Goal: Task Accomplishment & Management: Complete application form

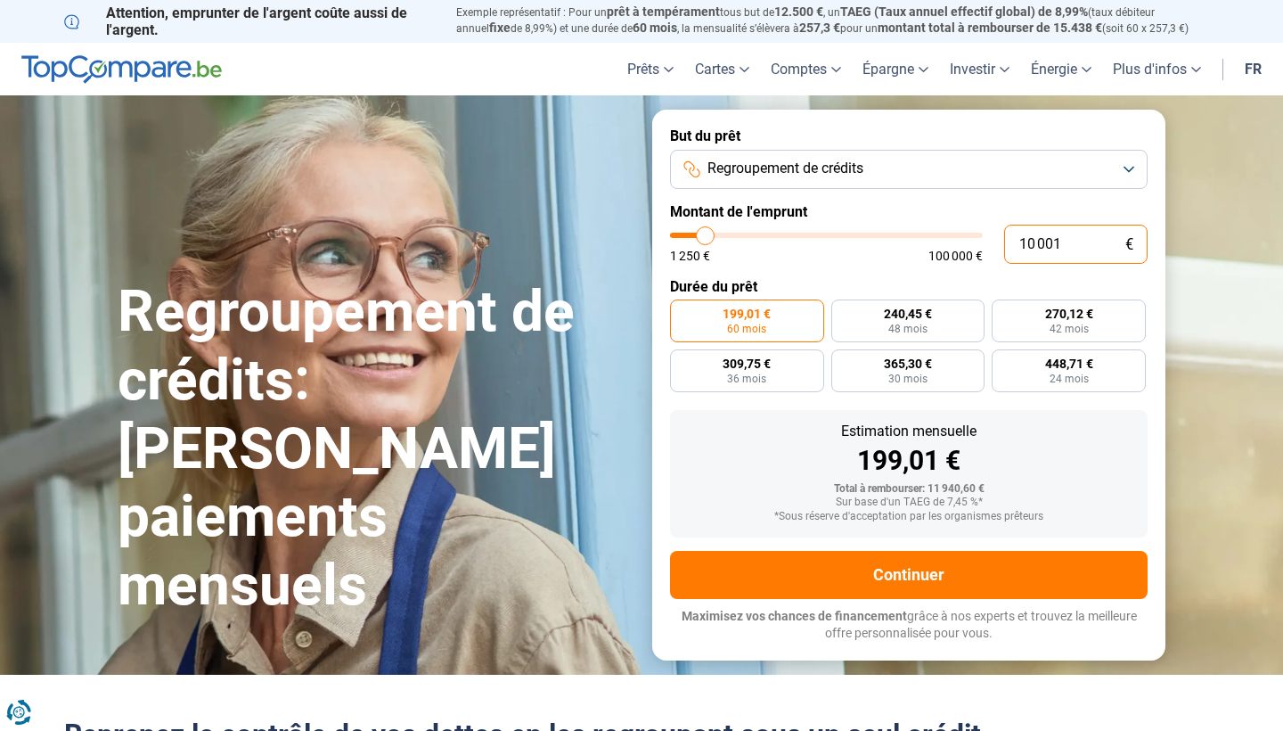
click at [1058, 249] on input "10 001" at bounding box center [1075, 244] width 143 height 39
type input "1 000"
type input "1250"
type input "100"
type input "1250"
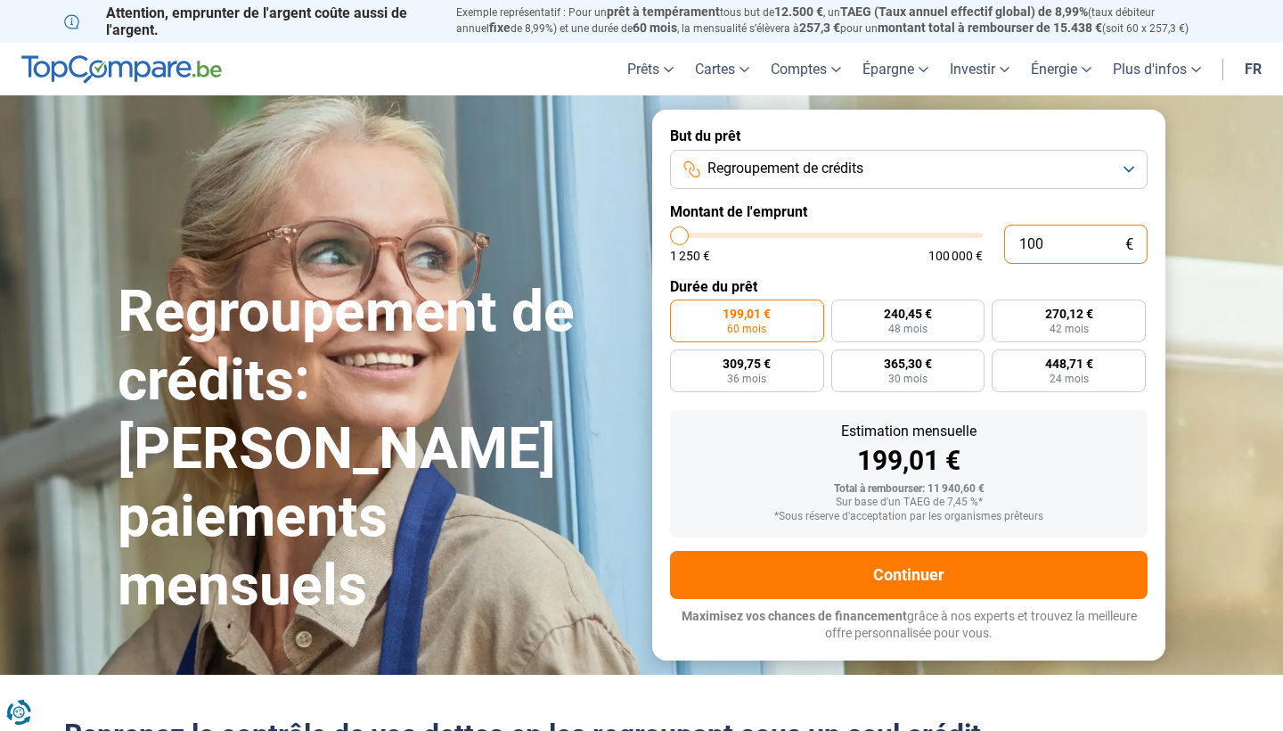
type input "10"
type input "1250"
type input "1"
type input "1250"
type input "0"
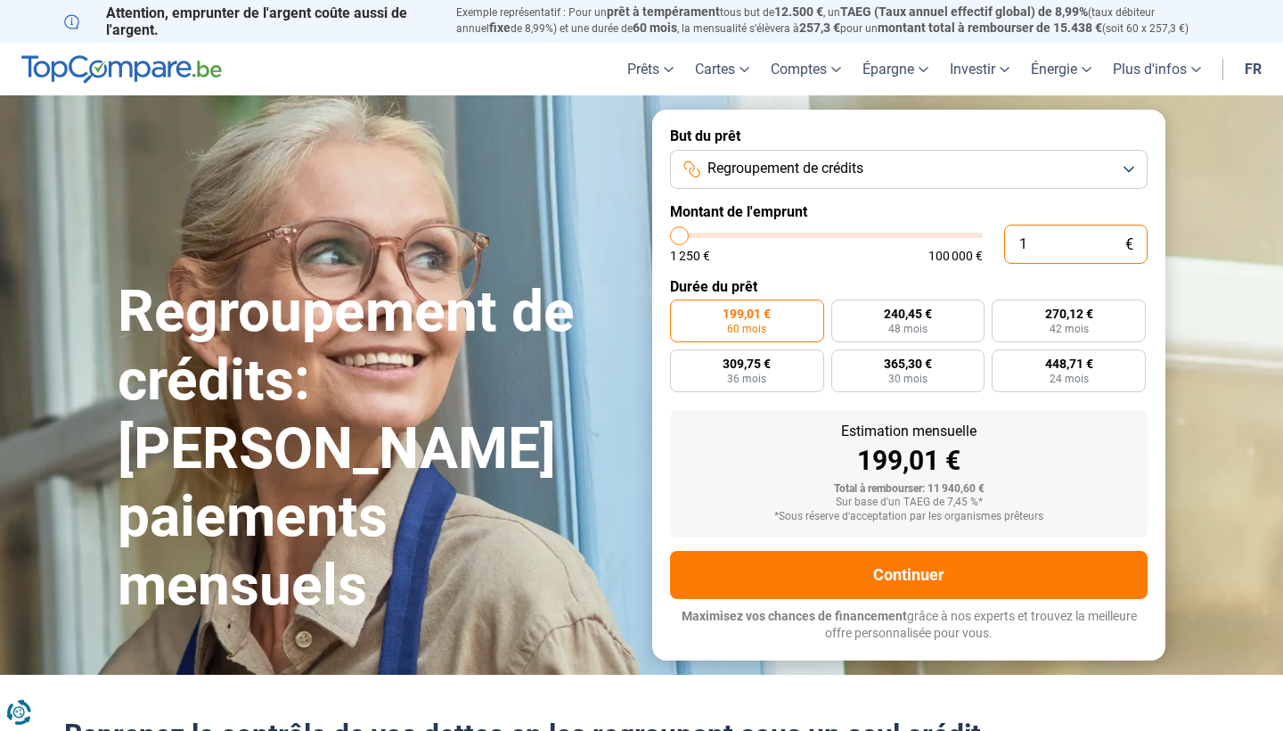
type input "1250"
type input "1 250"
type input "1250"
radio input "true"
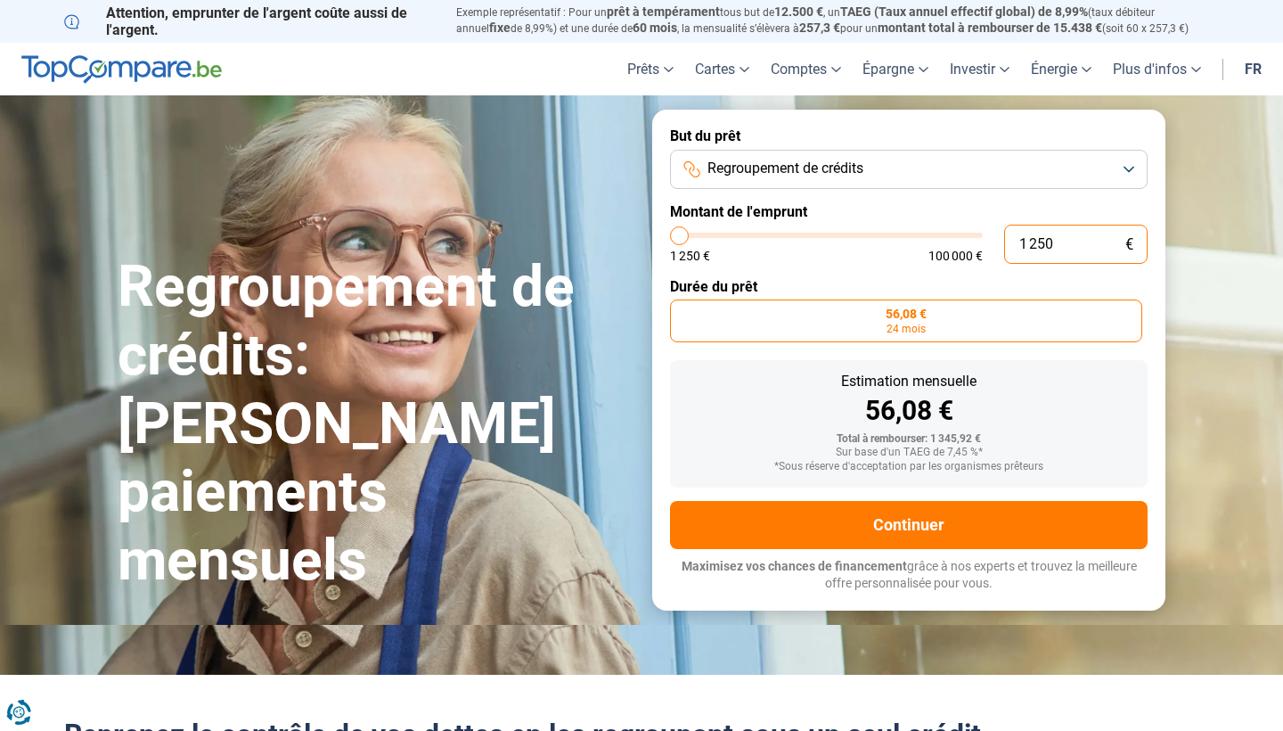
type input "12 509"
type input "12500"
type input "125 090"
type input "100000"
type input "12 509"
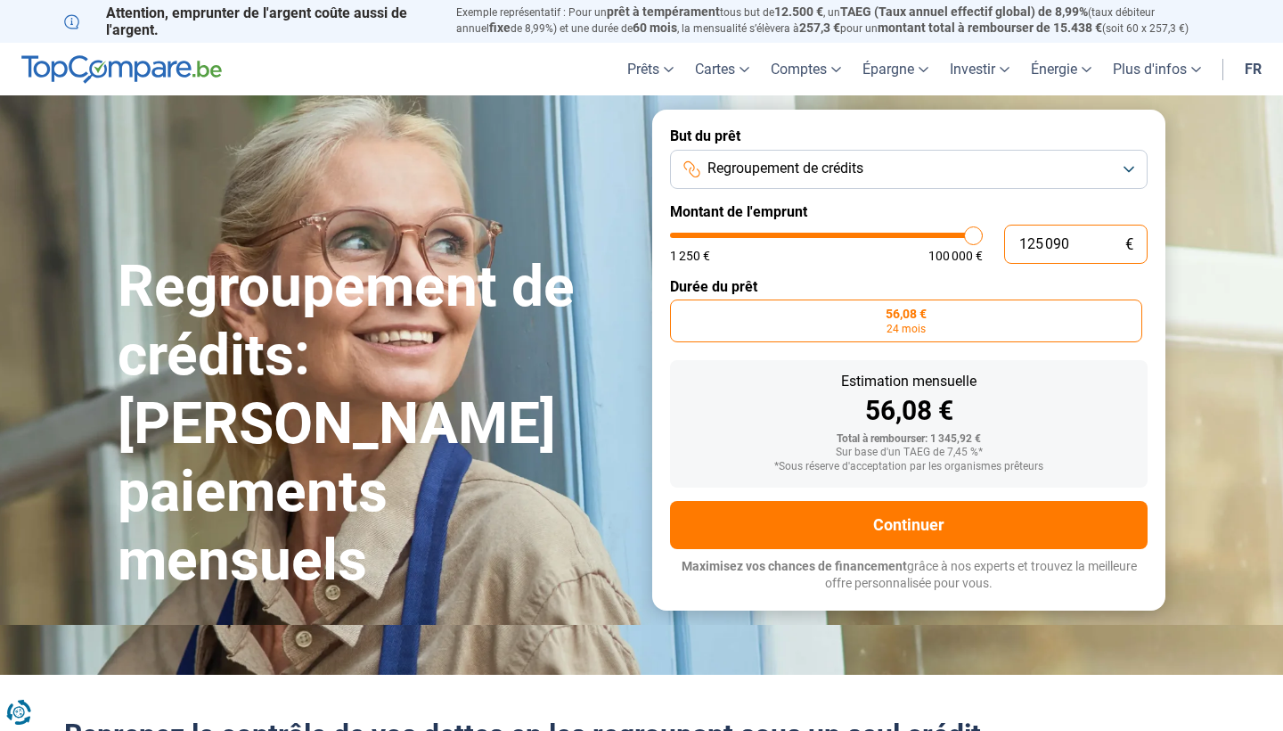
type input "12500"
type input "1 250"
type input "1250"
type input "125"
type input "1250"
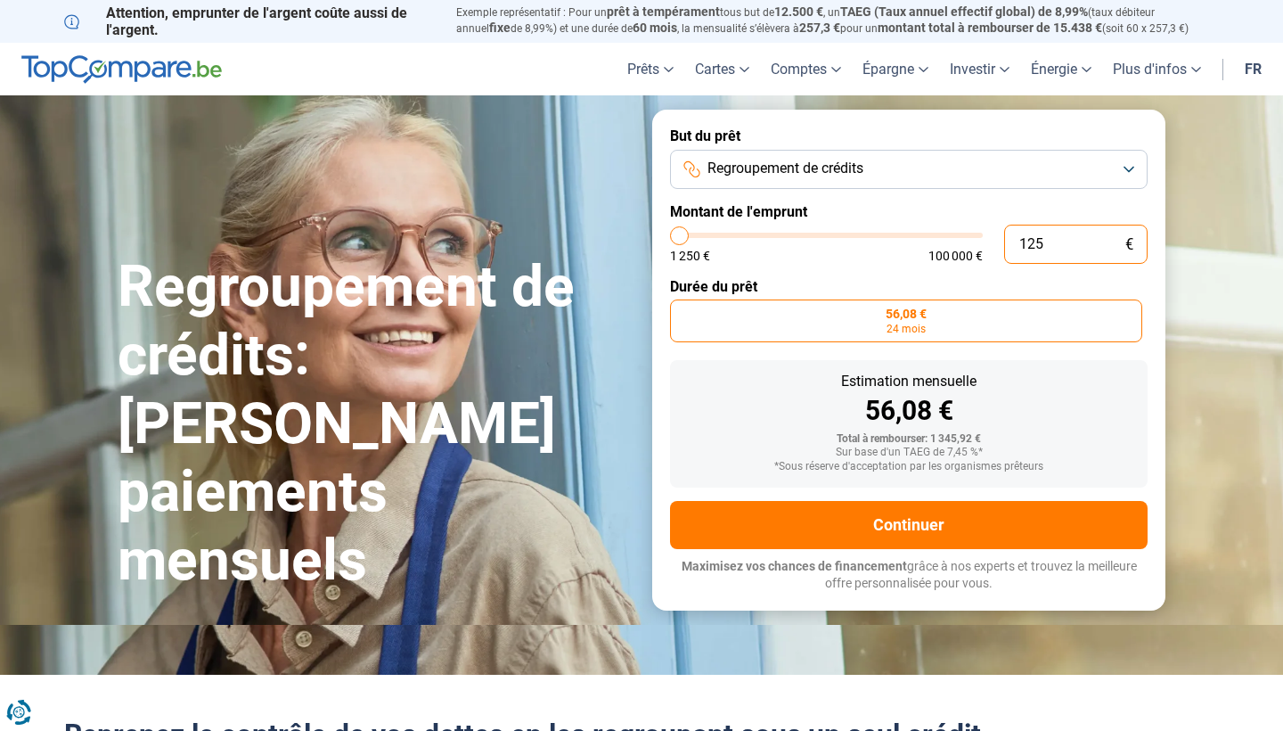
type input "12"
type input "1250"
type input "1"
type input "1250"
type input "0"
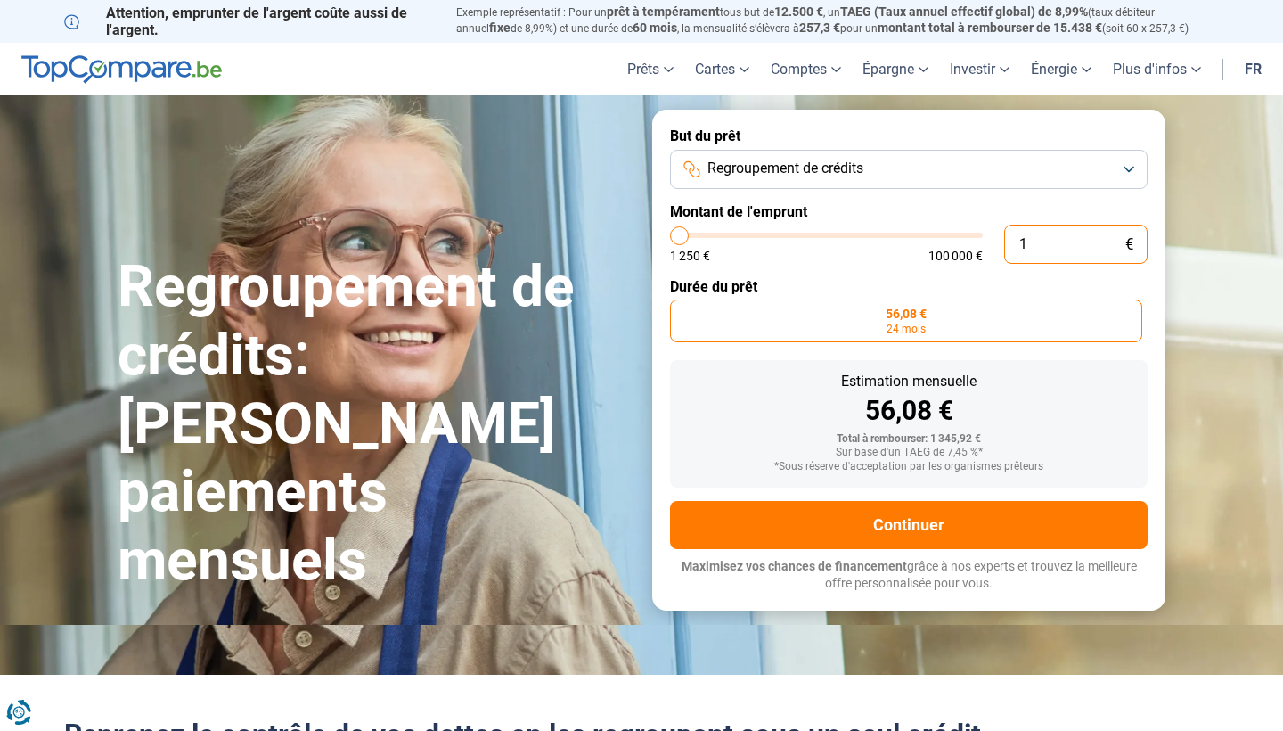
type input "1250"
type input "1 250"
type input "1250"
type input "125"
type input "1250"
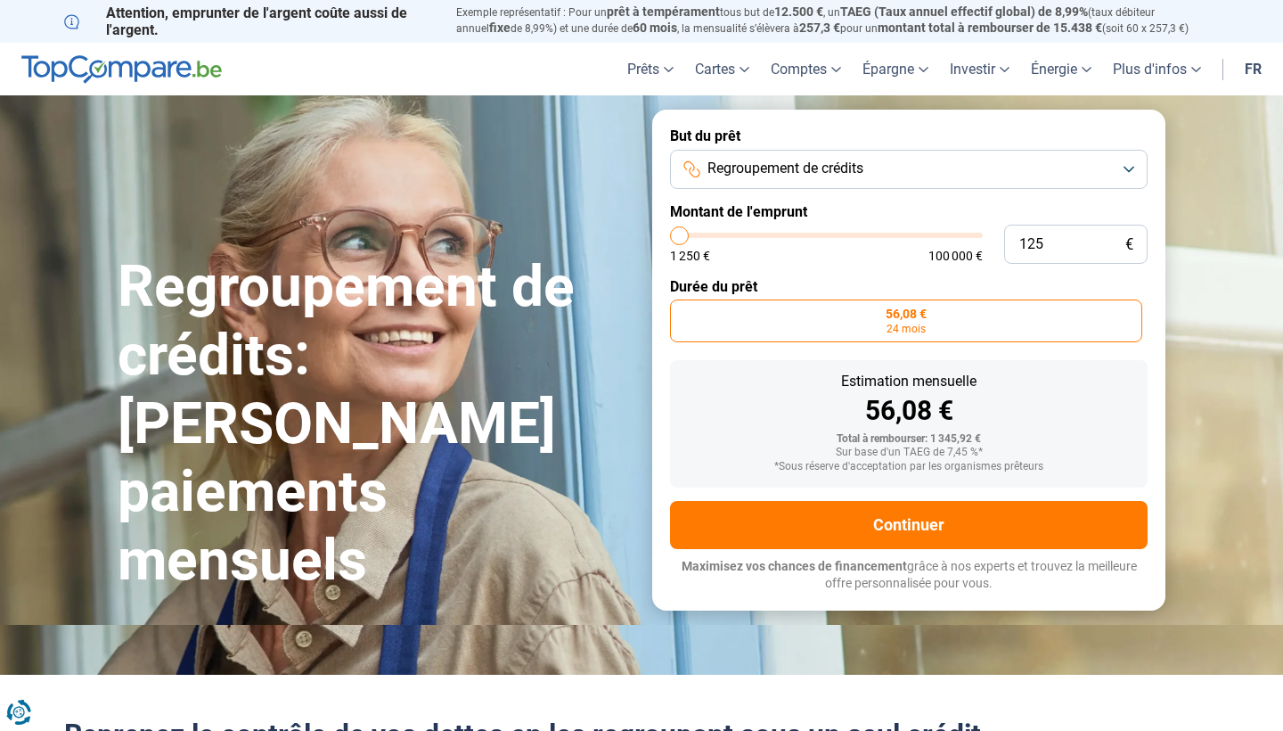
type input "52 000"
type input "52000"
radio input "false"
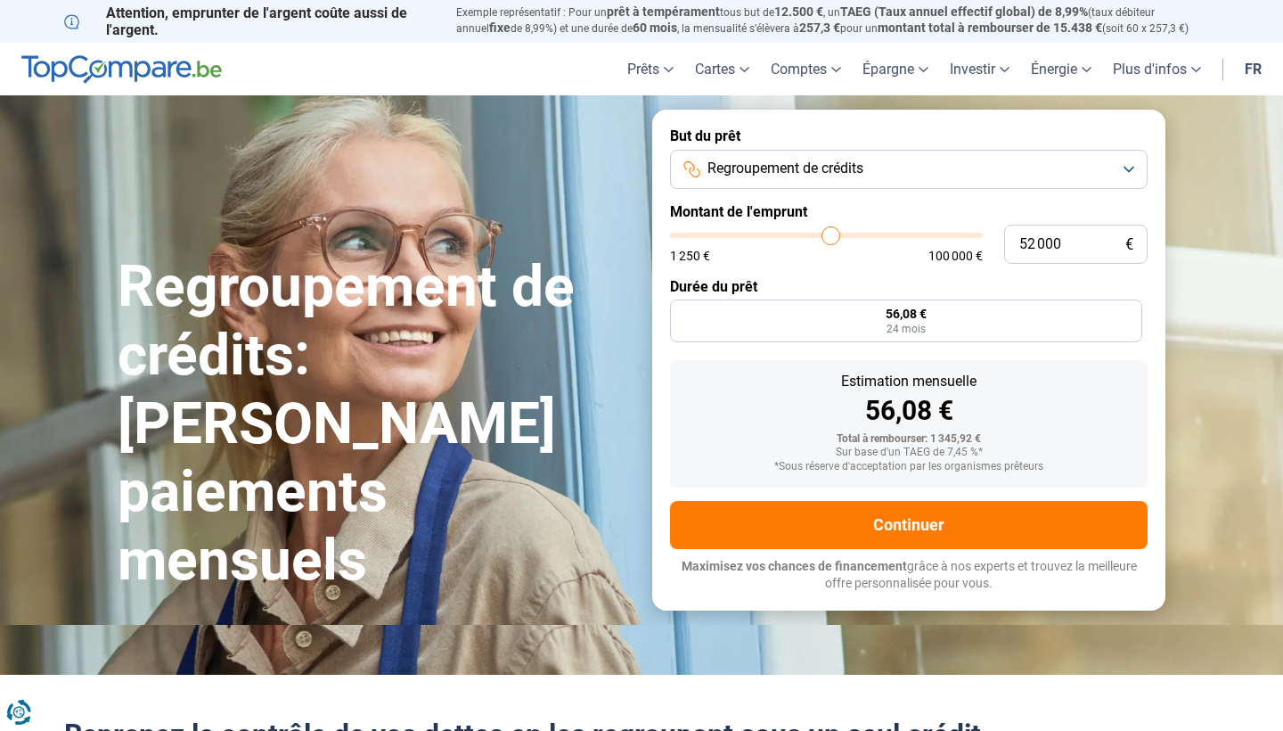
type input "52 250"
type input "52250"
click at [832, 233] on input "range" at bounding box center [826, 235] width 313 height 5
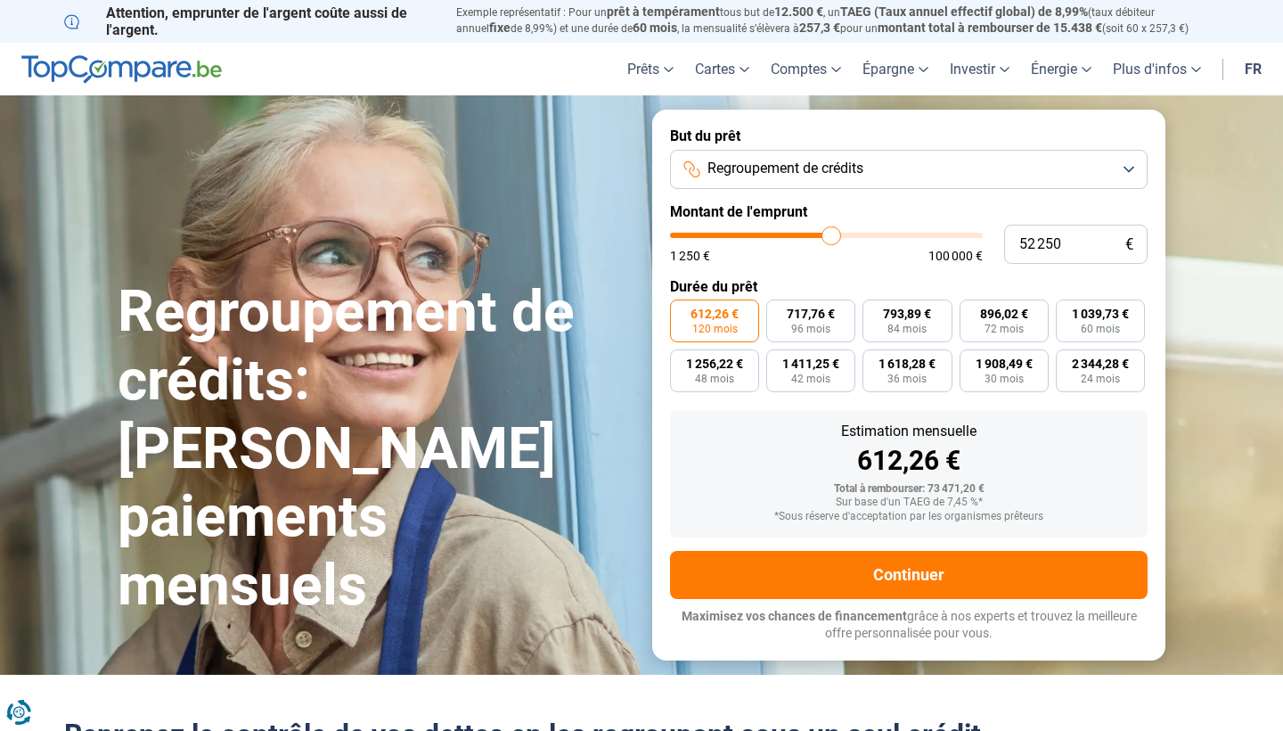
type input "82 500"
type input "82500"
click at [922, 233] on input "range" at bounding box center [826, 235] width 313 height 5
type input "52 000"
type input "52000"
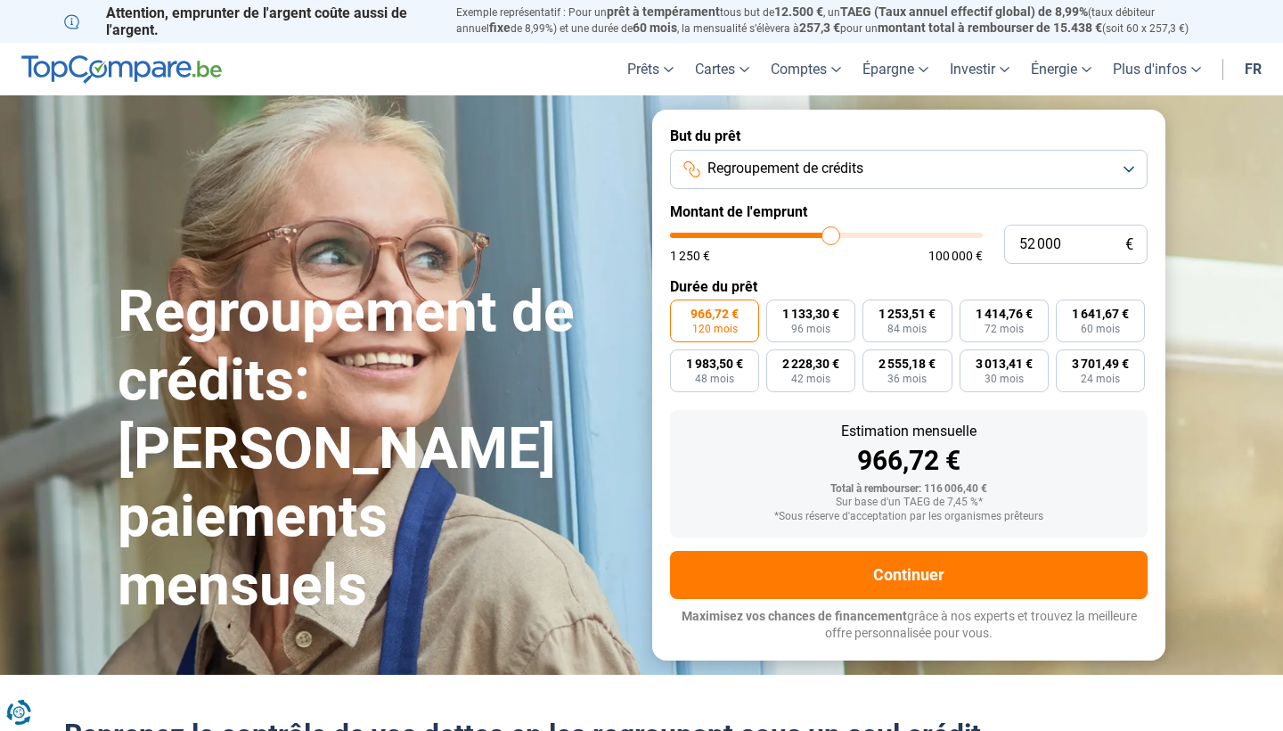
click at [831, 233] on input "range" at bounding box center [826, 235] width 313 height 5
type input "27 500"
type input "27500"
click at [758, 233] on input "range" at bounding box center [826, 235] width 313 height 5
type input "22 250"
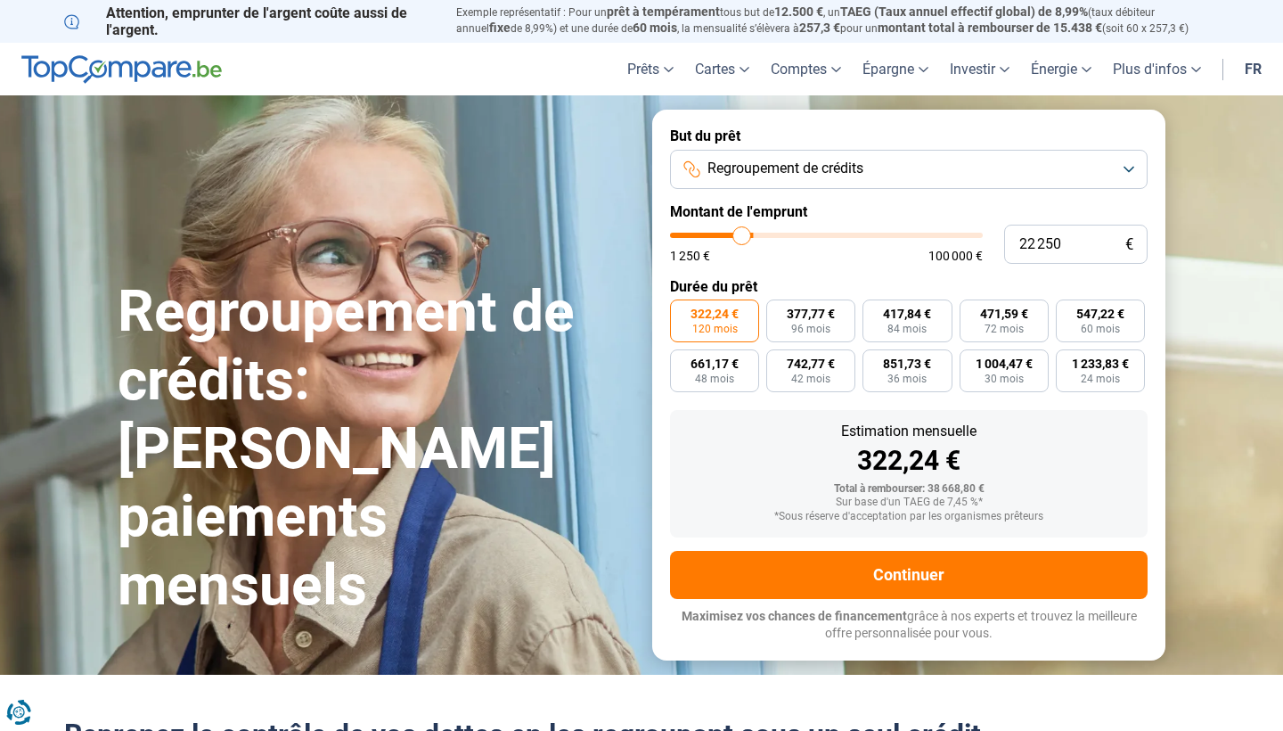
type input "22250"
click at [742, 234] on input "range" at bounding box center [826, 235] width 313 height 5
type input "15 750"
type input "15750"
click at [723, 234] on input "range" at bounding box center [826, 235] width 313 height 5
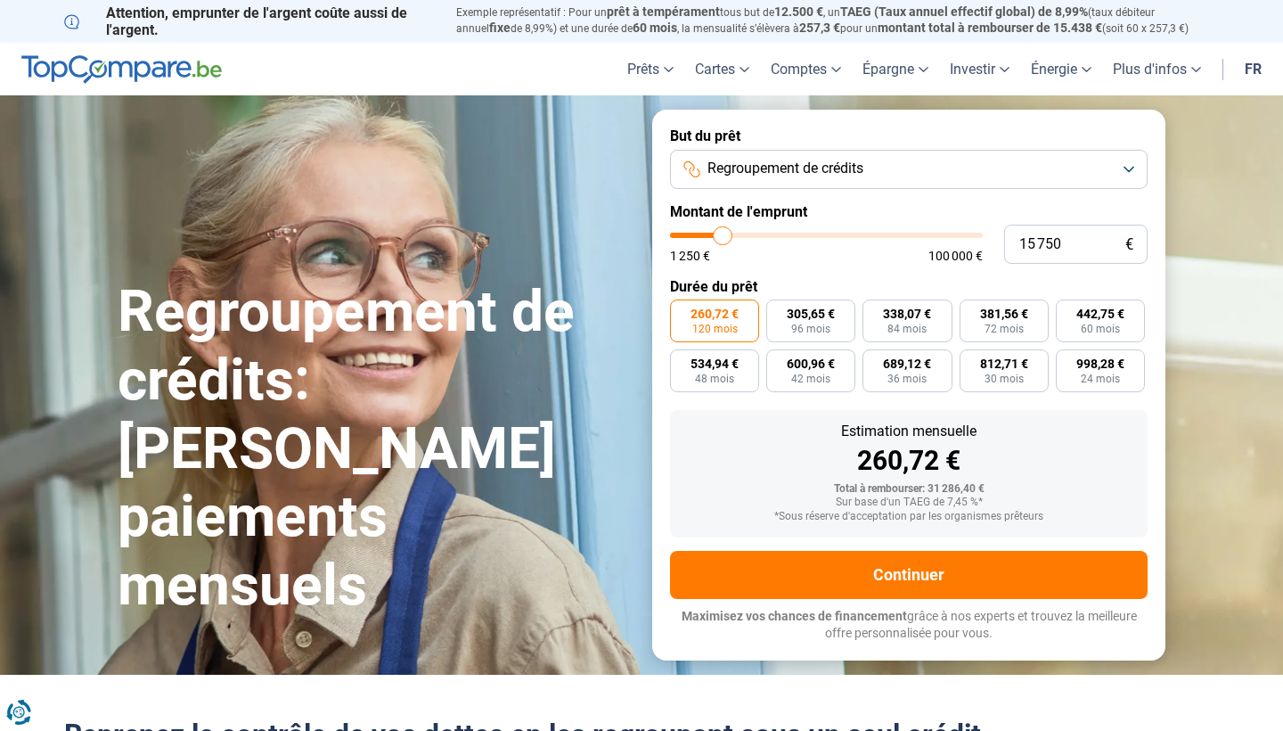
radio input "true"
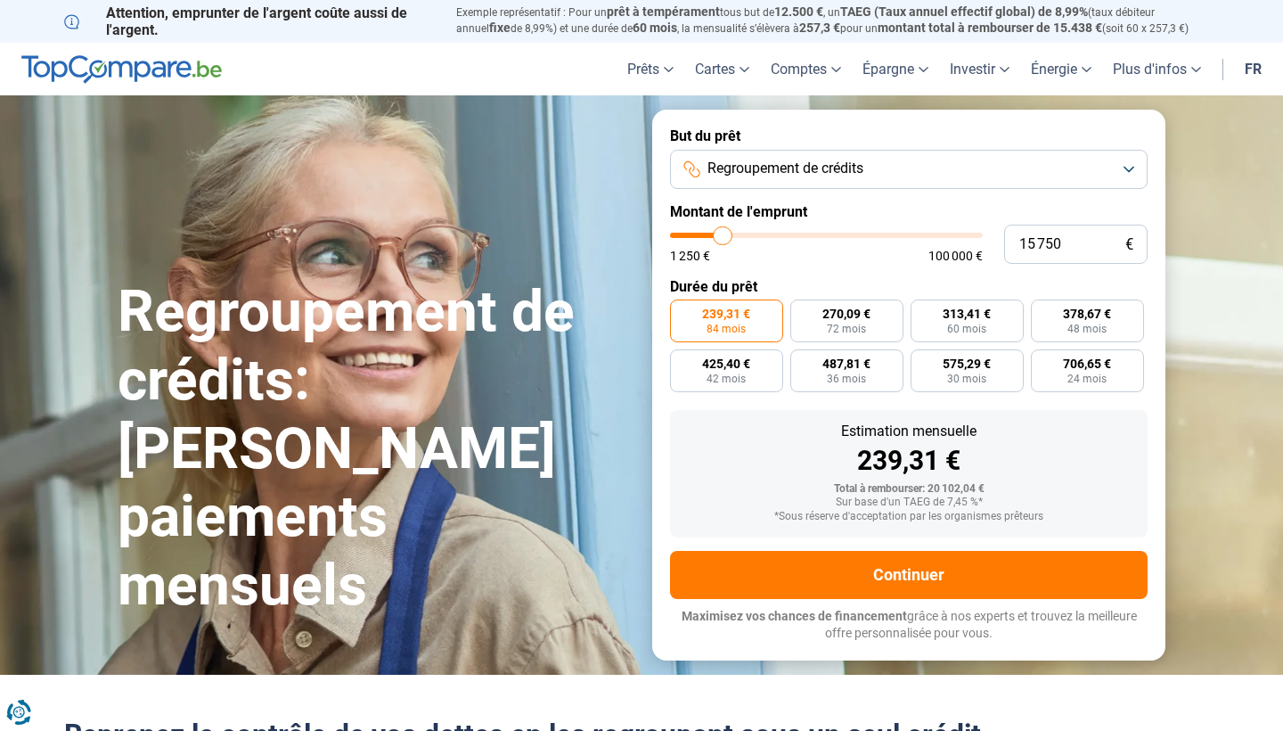
type input "8 750"
type input "8750"
click at [702, 235] on input "range" at bounding box center [826, 235] width 313 height 5
radio input "true"
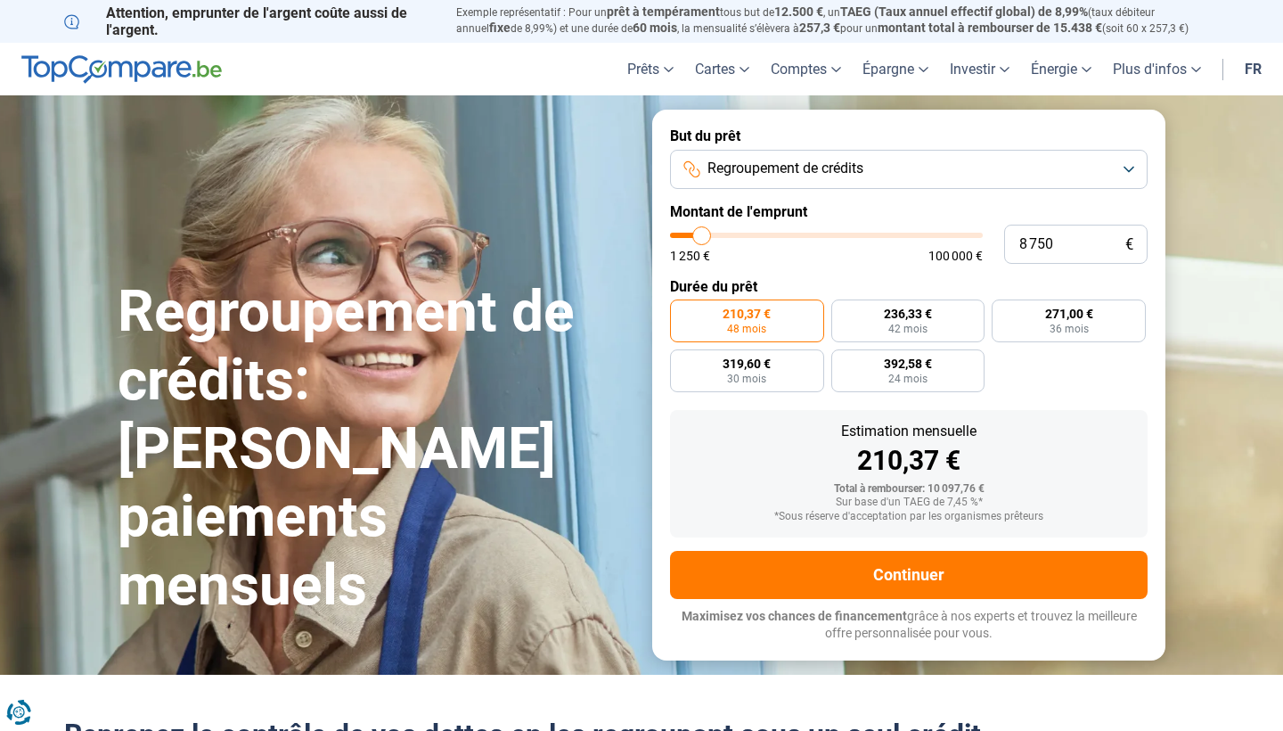
type input "14 250"
type input "14250"
click at [718, 235] on input "range" at bounding box center [826, 235] width 313 height 5
click at [710, 235] on input "range" at bounding box center [826, 235] width 313 height 5
type input "11 250"
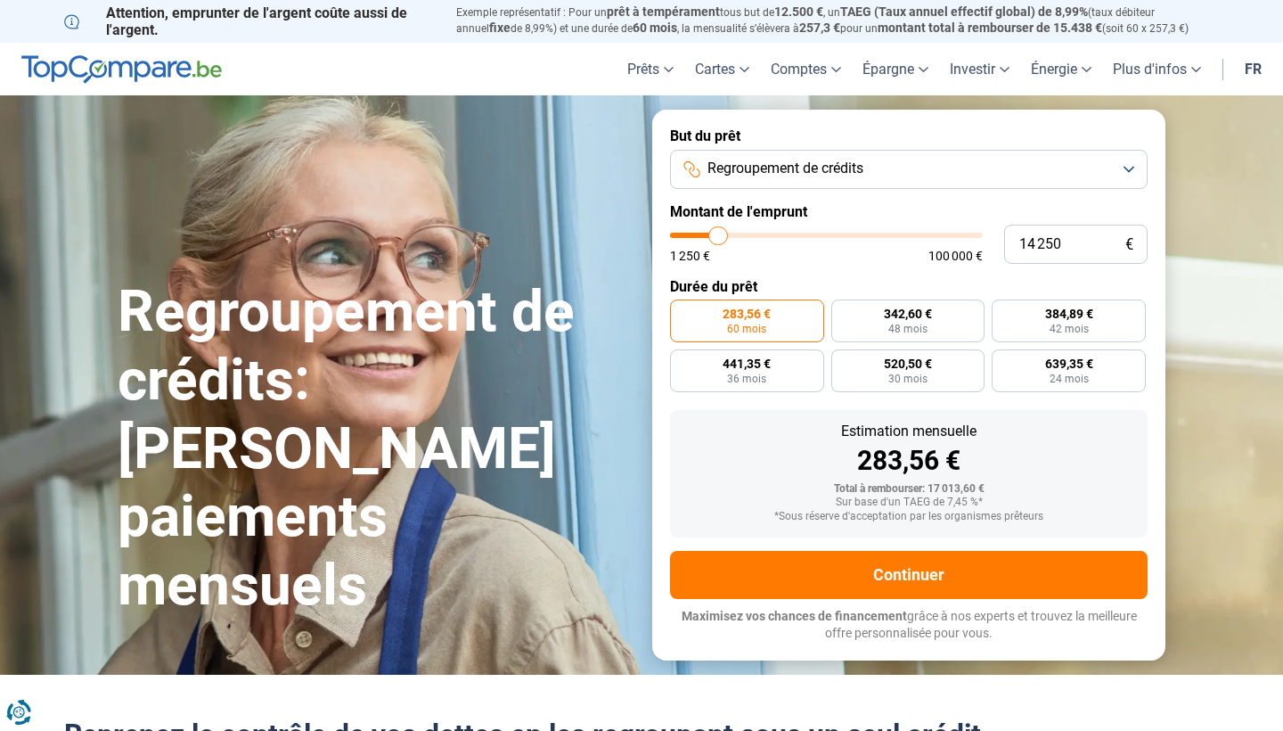
type input "11250"
type input "11 000"
type input "11000"
type input "10 750"
type input "10750"
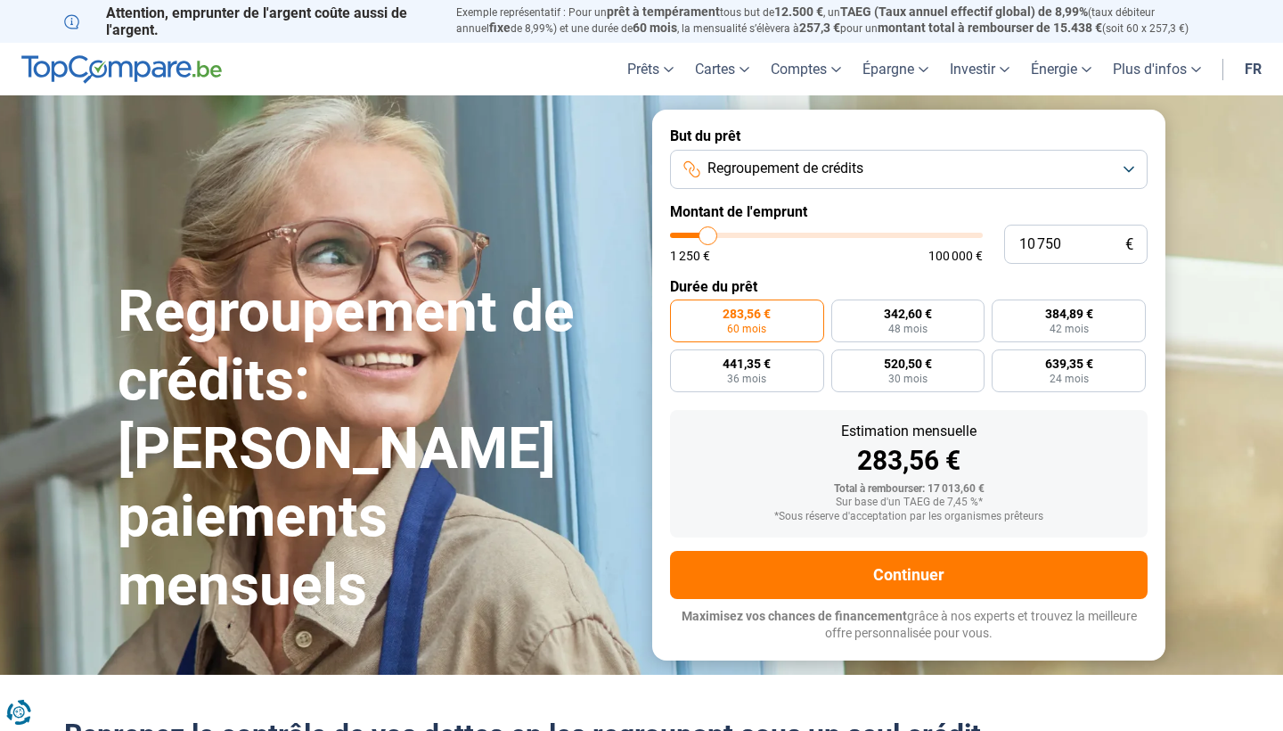
type input "10 500"
type input "10500"
type input "10 250"
type input "10250"
type input "9 750"
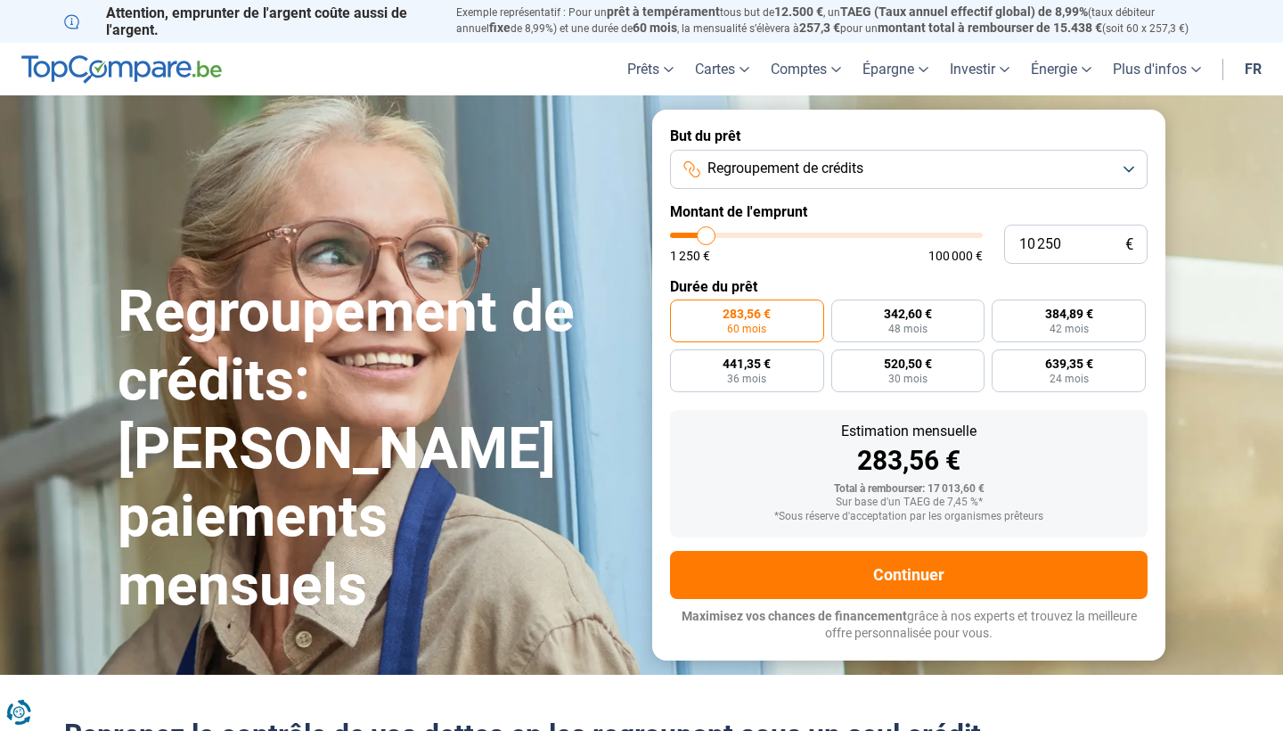
type input "9750"
type input "9 500"
type input "9500"
type input "9 250"
type input "9250"
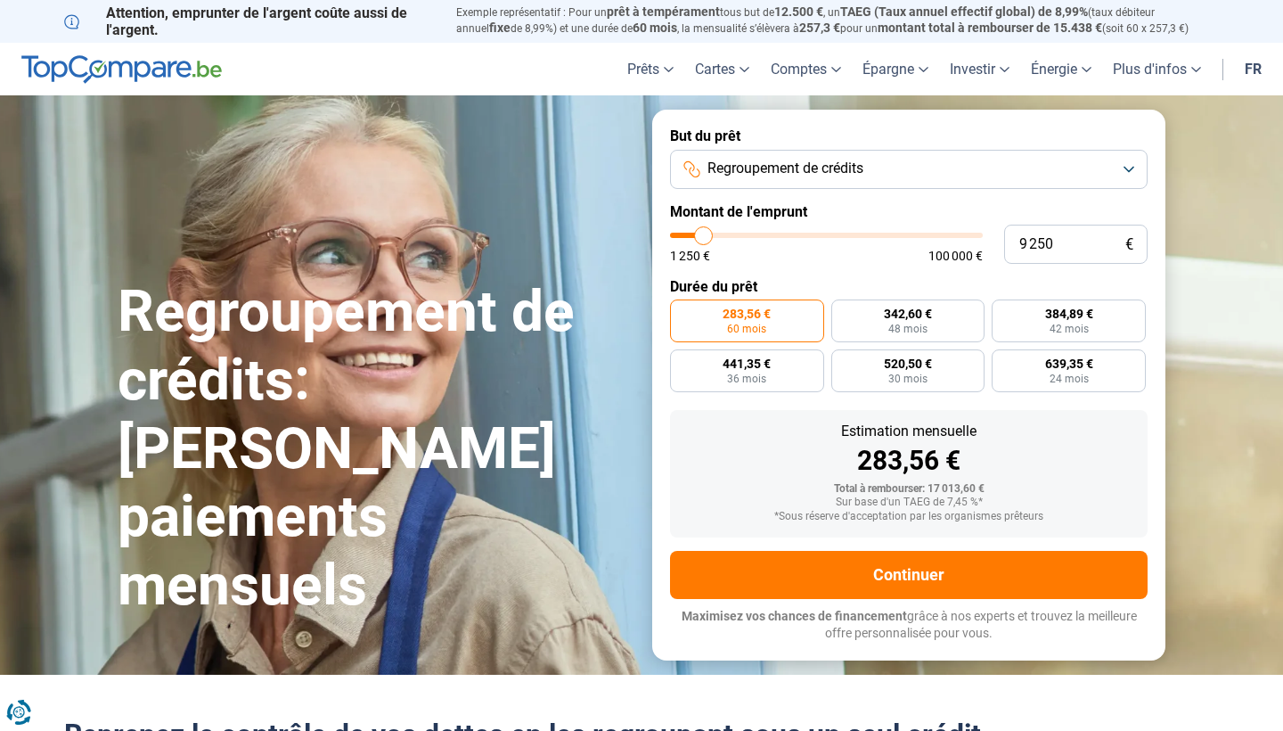
type input "9 000"
type input "9000"
type input "9 250"
type input "9250"
type input "9 500"
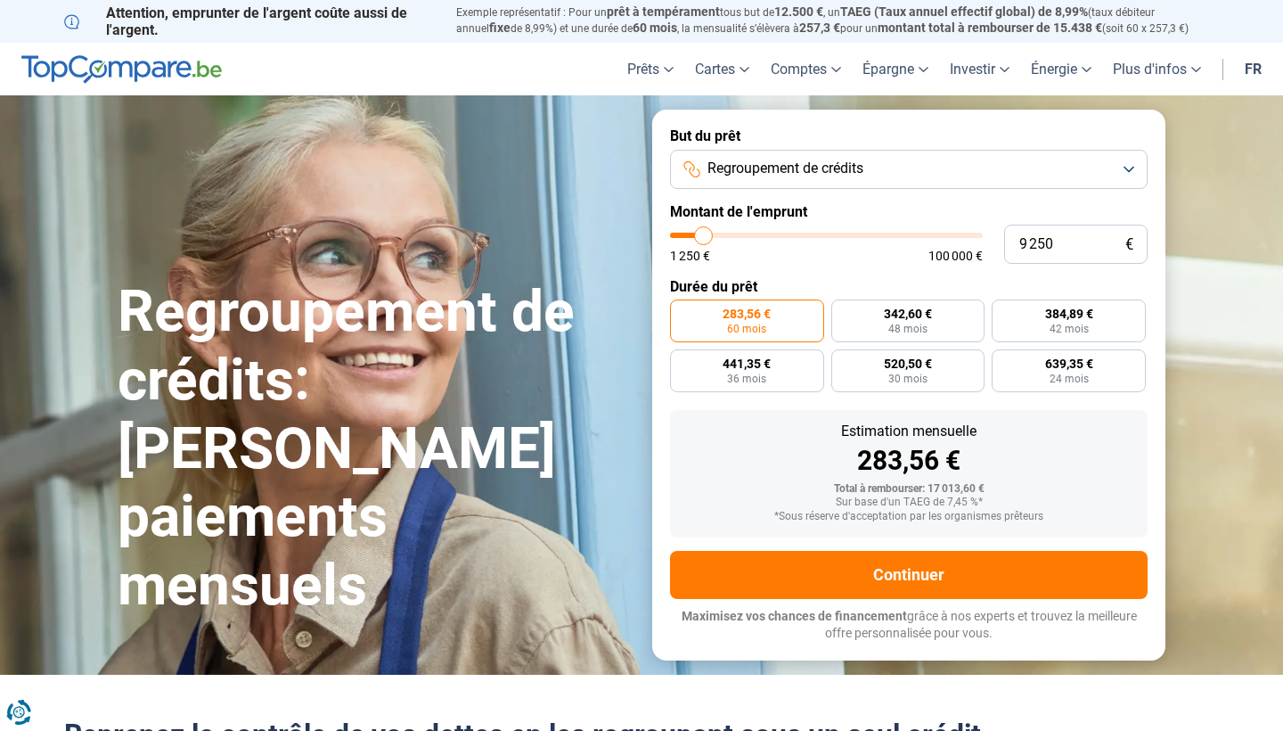
type input "9500"
type input "9 250"
type input "9250"
click at [704, 238] on input "range" at bounding box center [826, 235] width 313 height 5
radio input "true"
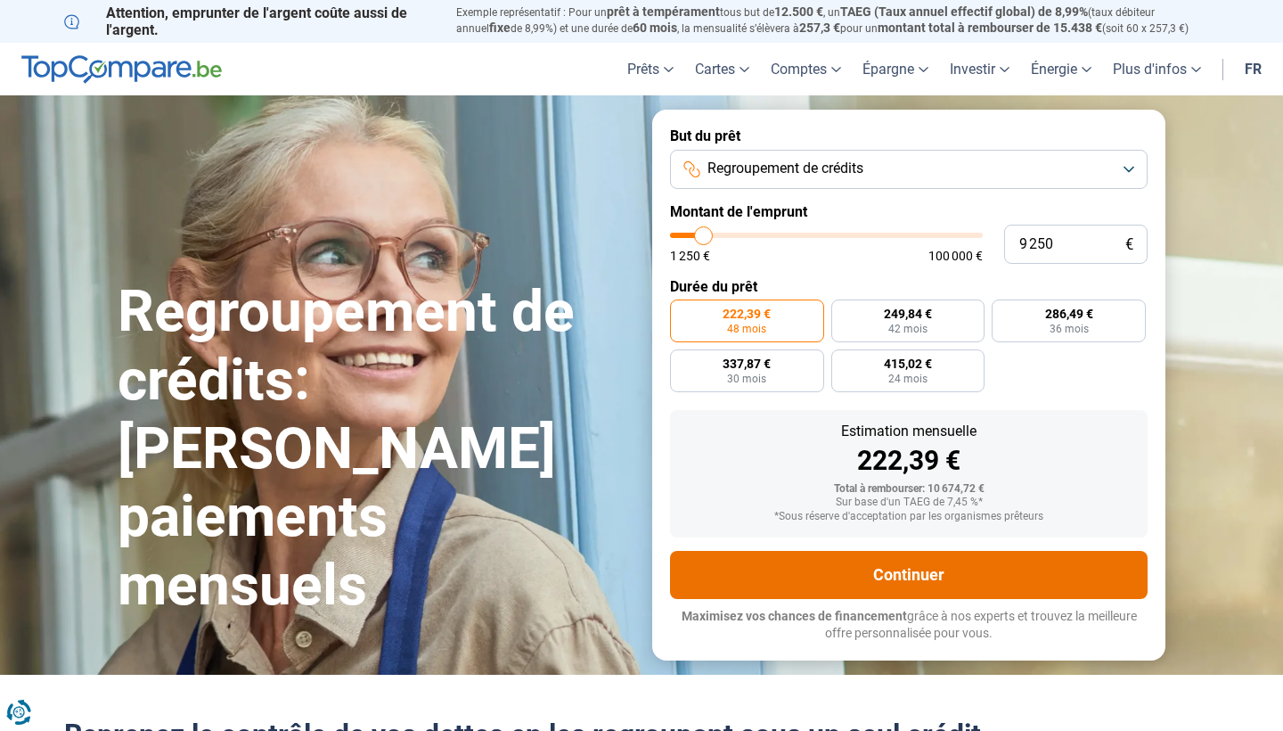
click at [956, 563] on button "Continuer" at bounding box center [909, 575] width 478 height 48
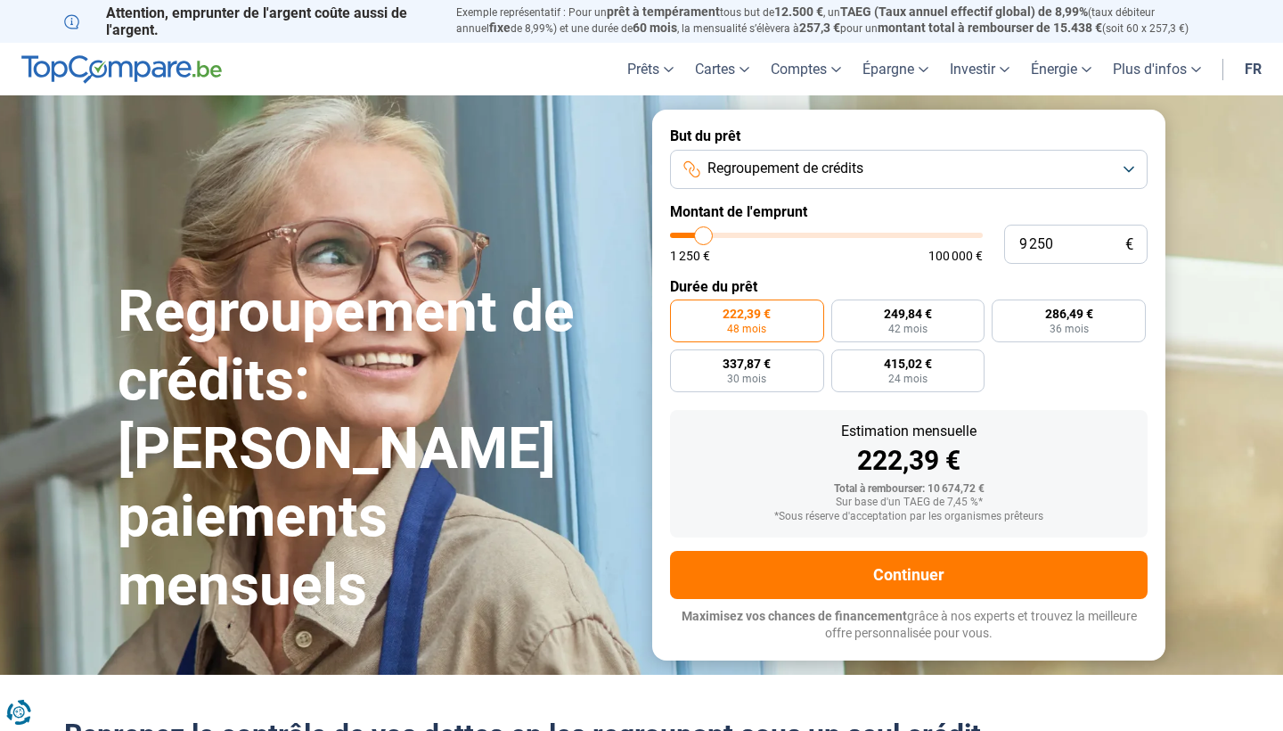
click at [782, 157] on button "Regroupement de crédits" at bounding box center [909, 169] width 478 height 39
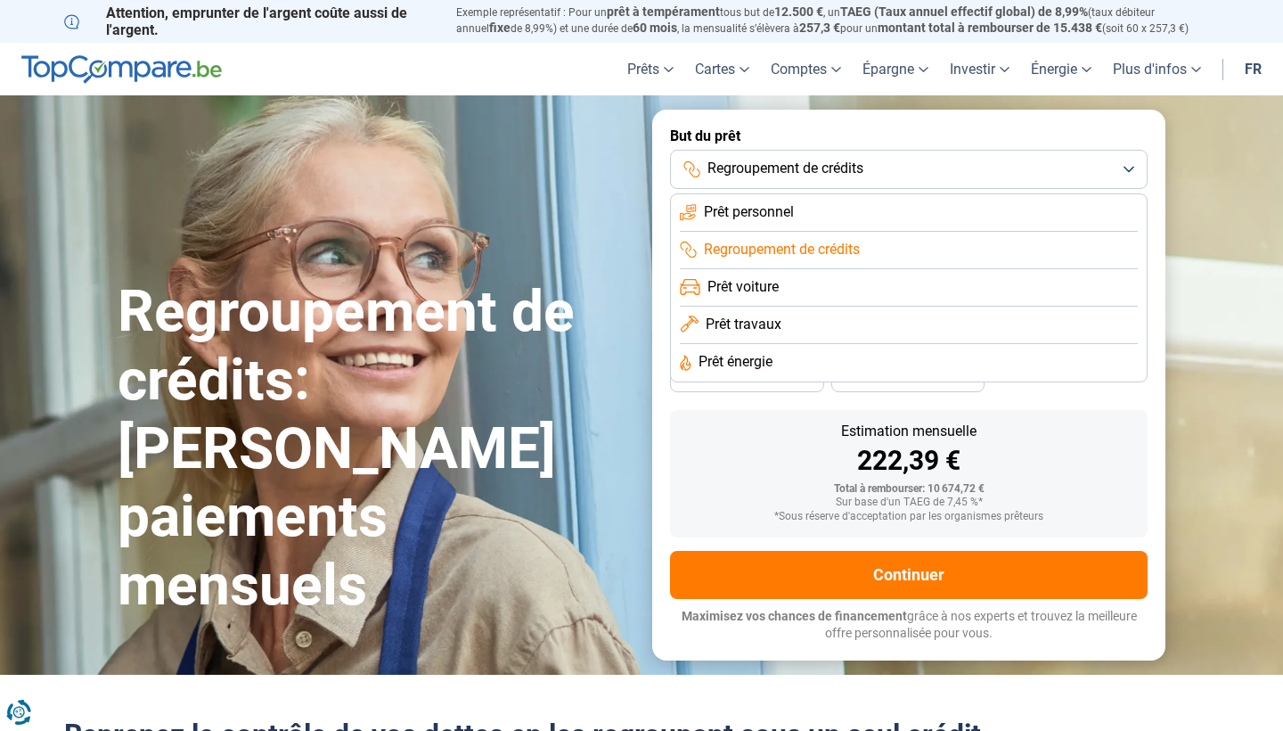
click at [782, 157] on button "Regroupement de crédits" at bounding box center [909, 169] width 478 height 39
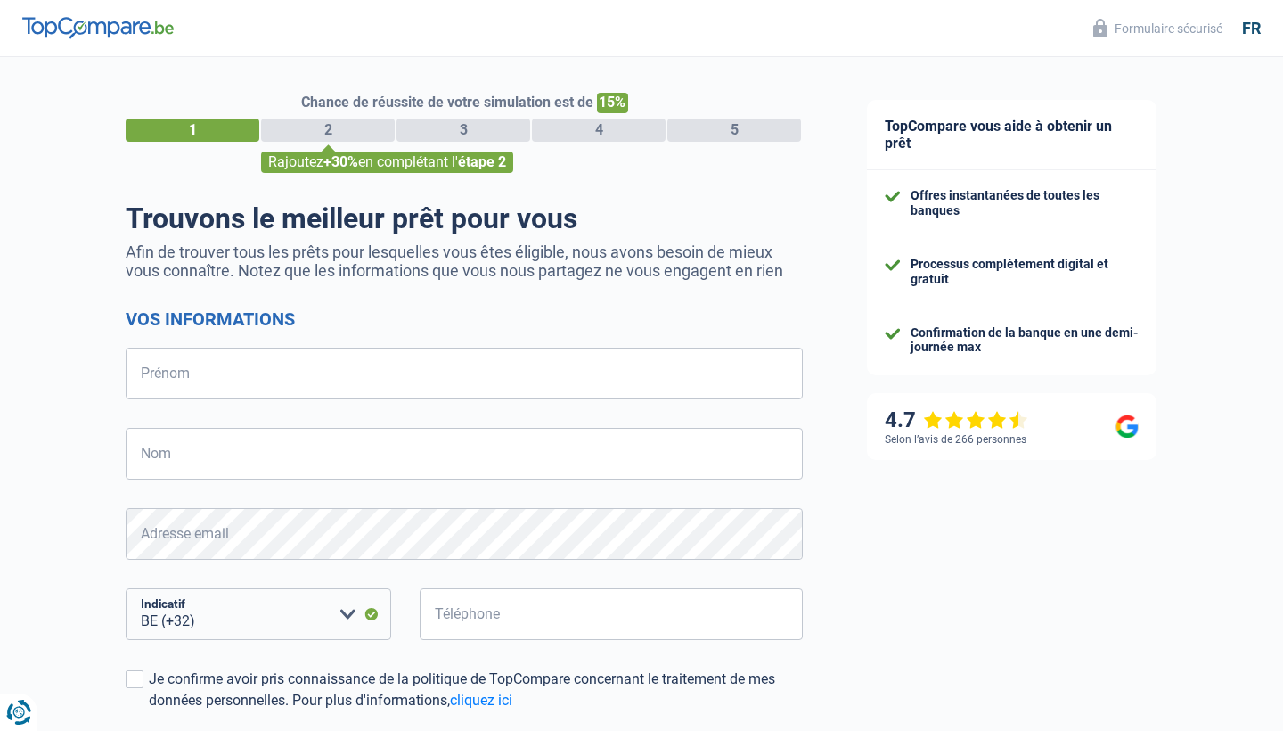
select select "32"
